Goal: Find specific page/section: Find specific page/section

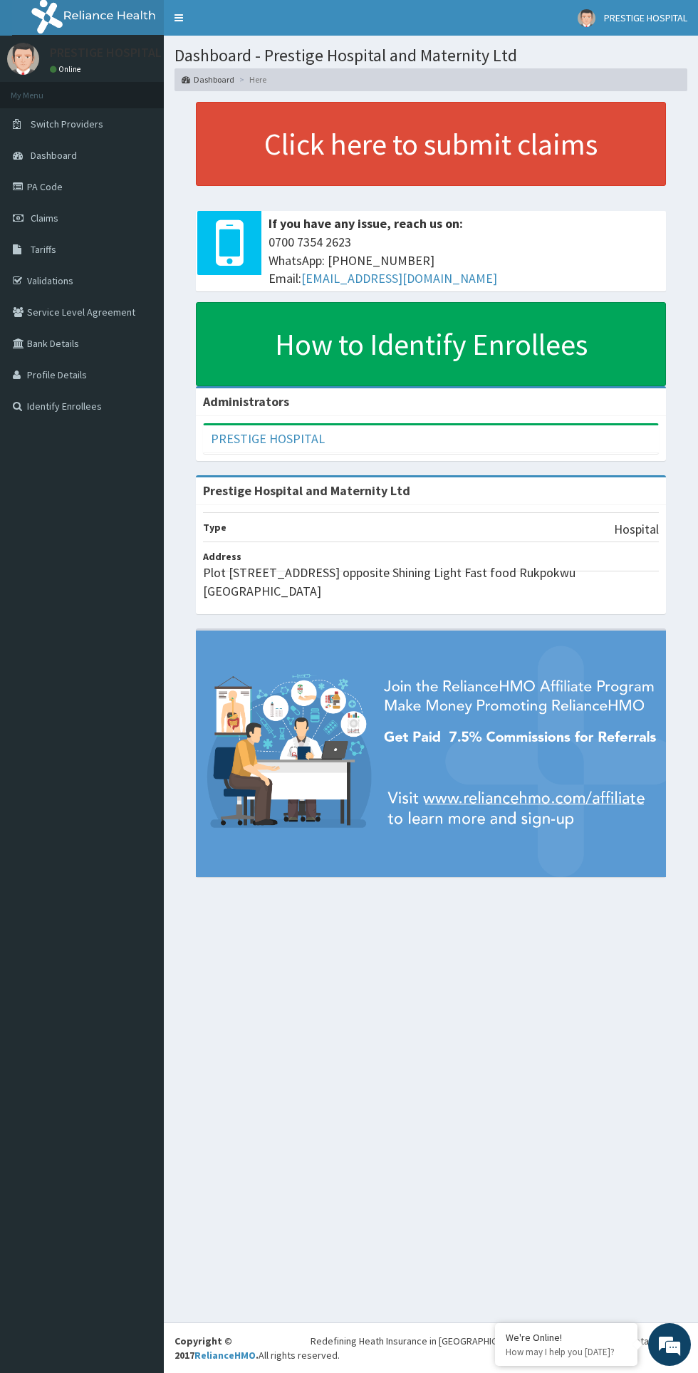
click at [47, 280] on link "Validations" at bounding box center [82, 280] width 164 height 31
click at [40, 186] on link "PA Code" at bounding box center [82, 186] width 164 height 31
